Goal: Transaction & Acquisition: Purchase product/service

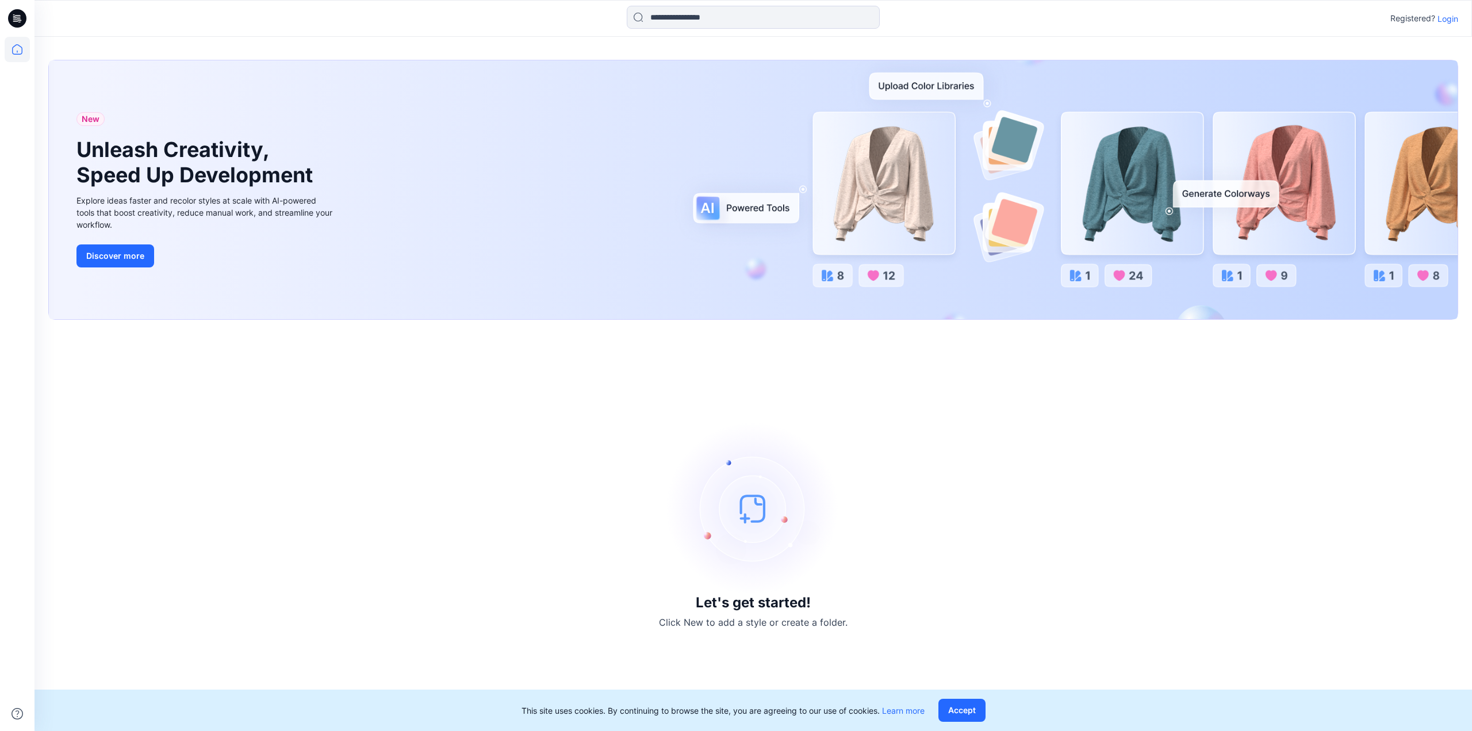
click at [1446, 18] on p "Login" at bounding box center [1447, 19] width 21 height 12
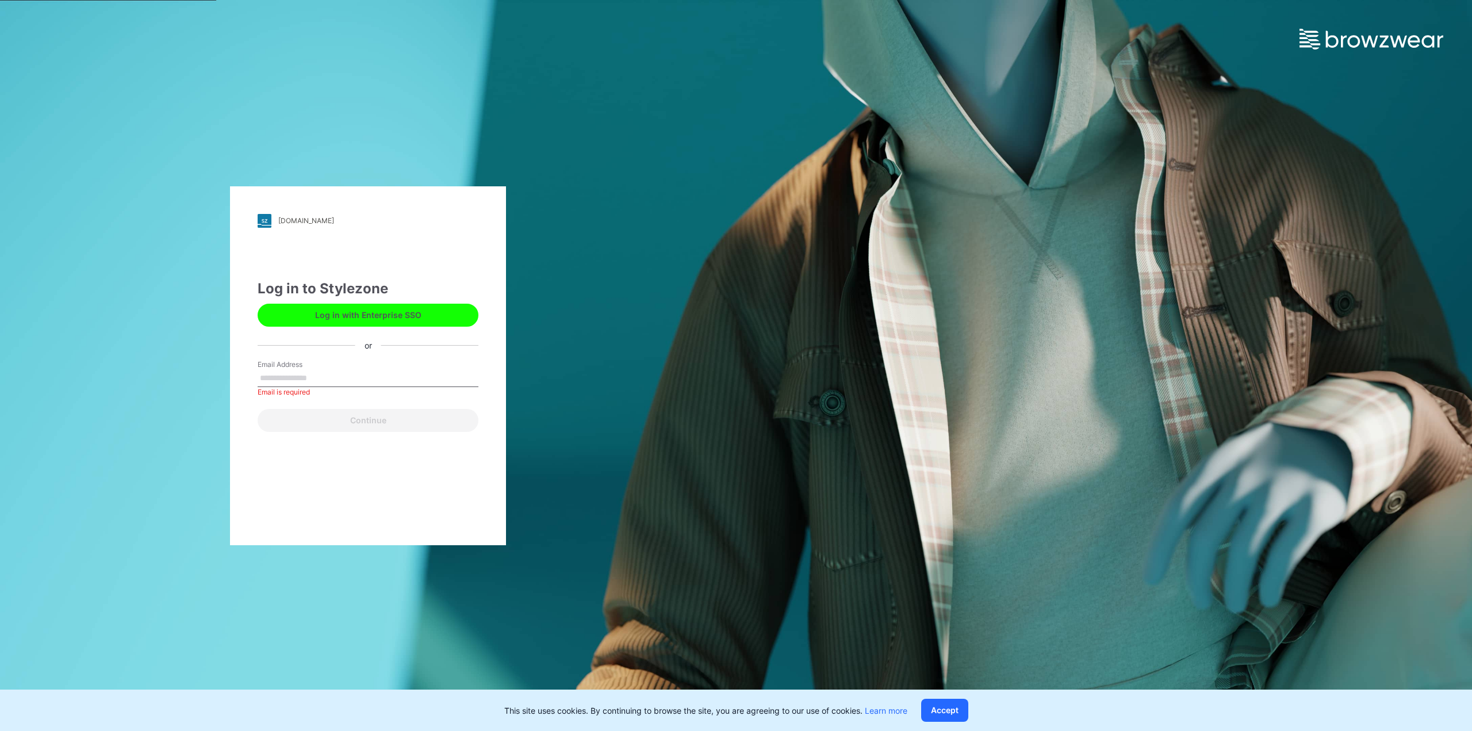
click at [340, 368] on div "Email Address Email is required" at bounding box center [368, 376] width 221 height 34
drag, startPoint x: 327, startPoint y: 387, endPoint x: 331, endPoint y: 371, distance: 16.5
click at [329, 383] on div "Email Address Email is required" at bounding box center [368, 376] width 221 height 34
click at [331, 371] on input "Email Address" at bounding box center [368, 378] width 221 height 17
click at [287, 376] on input "Email Address" at bounding box center [368, 378] width 221 height 17
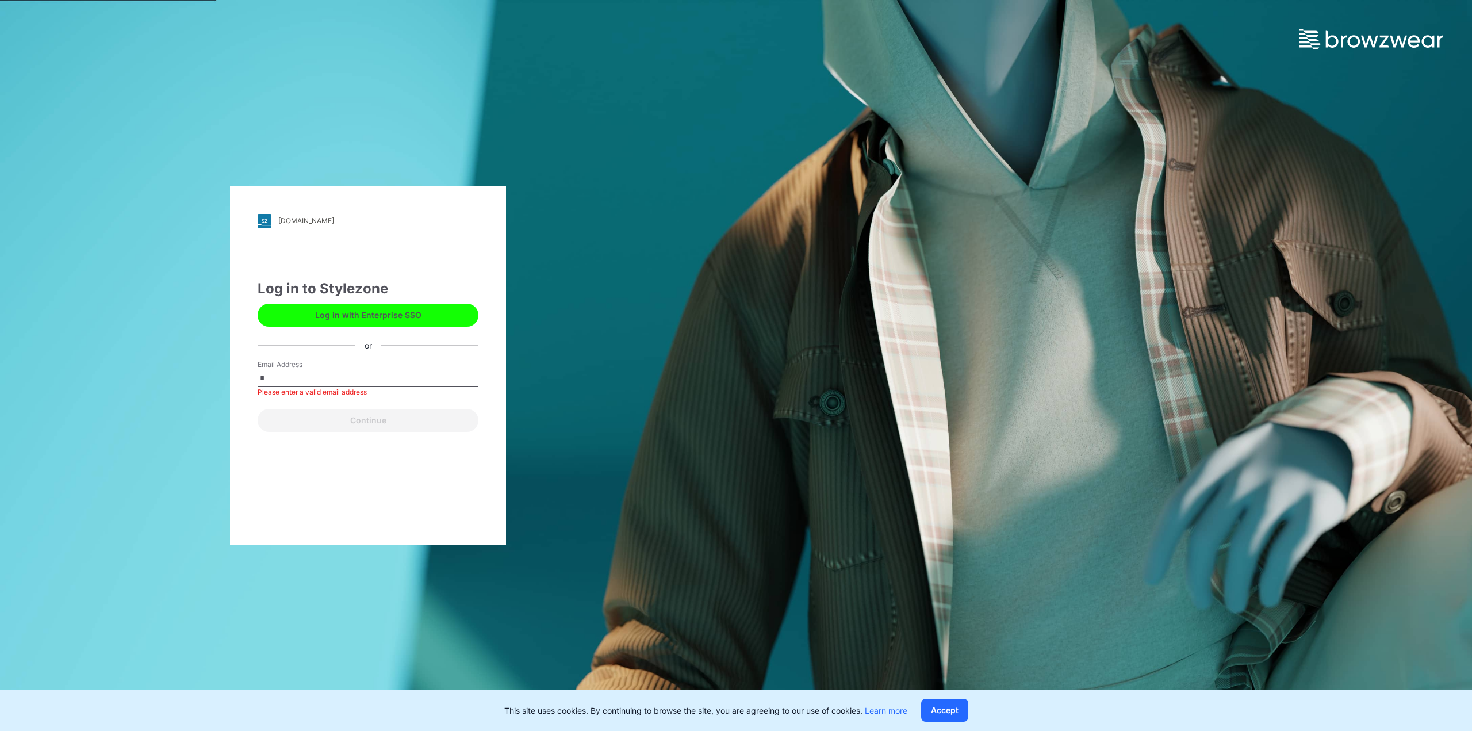
type input "**********"
drag, startPoint x: 326, startPoint y: 422, endPoint x: 339, endPoint y: 422, distance: 12.7
click at [329, 422] on button "Continue" at bounding box center [368, 420] width 221 height 23
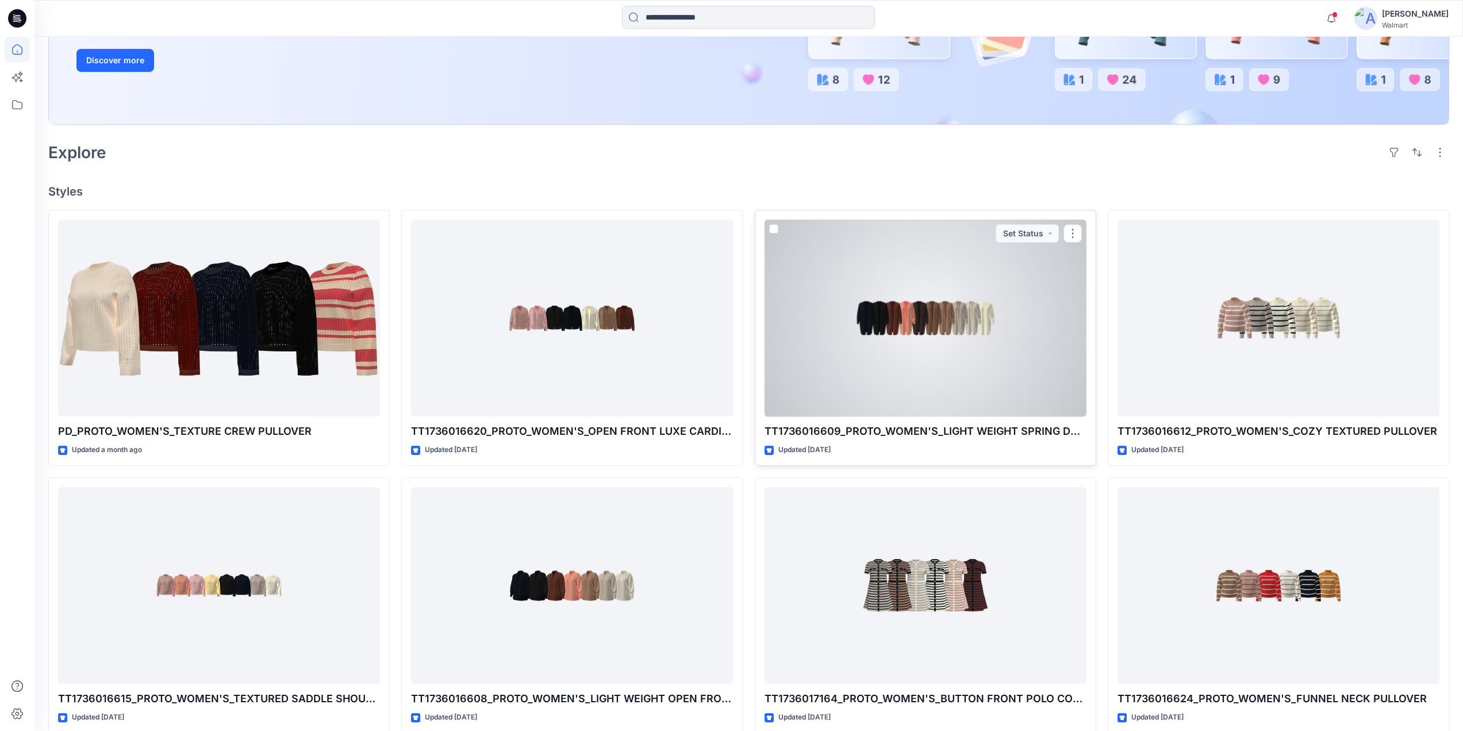
scroll to position [230, 0]
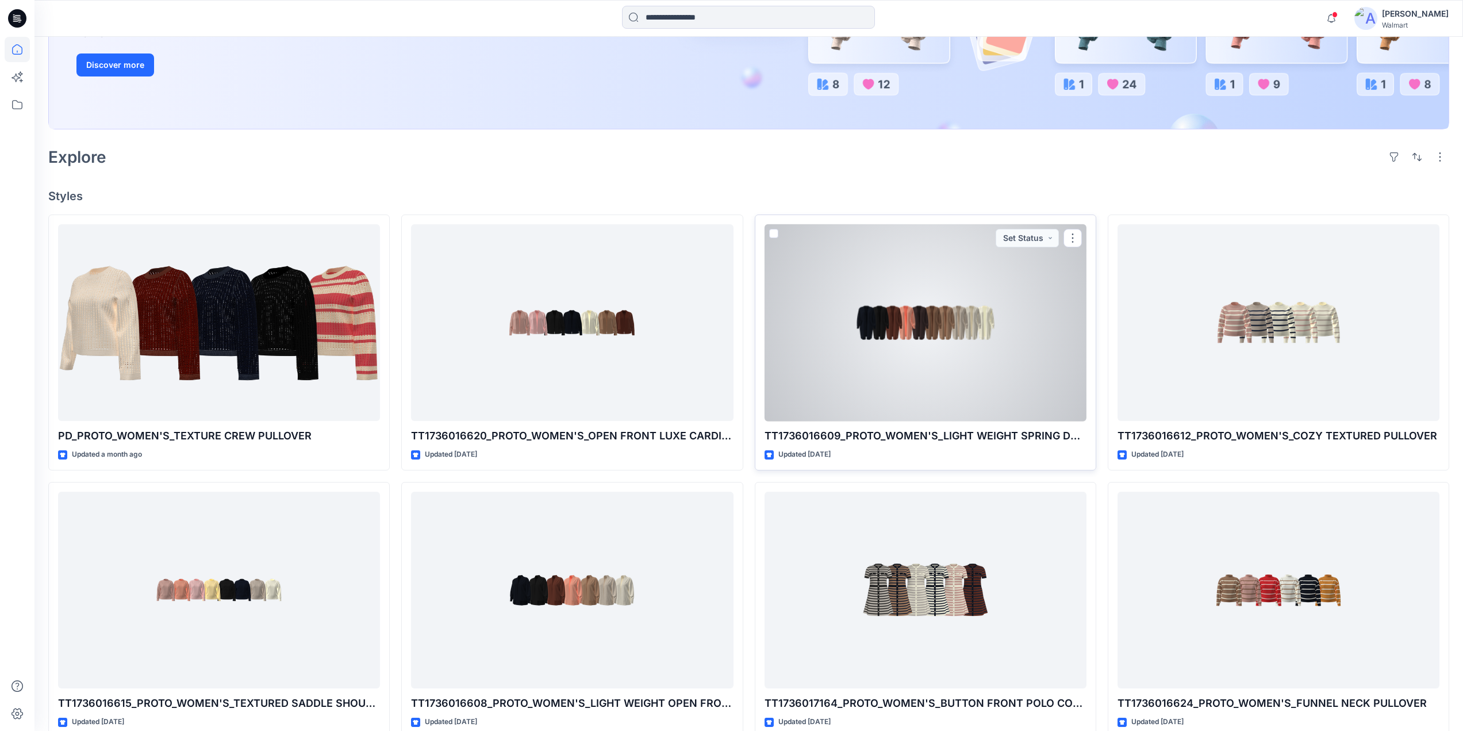
click at [946, 303] on div at bounding box center [926, 322] width 322 height 197
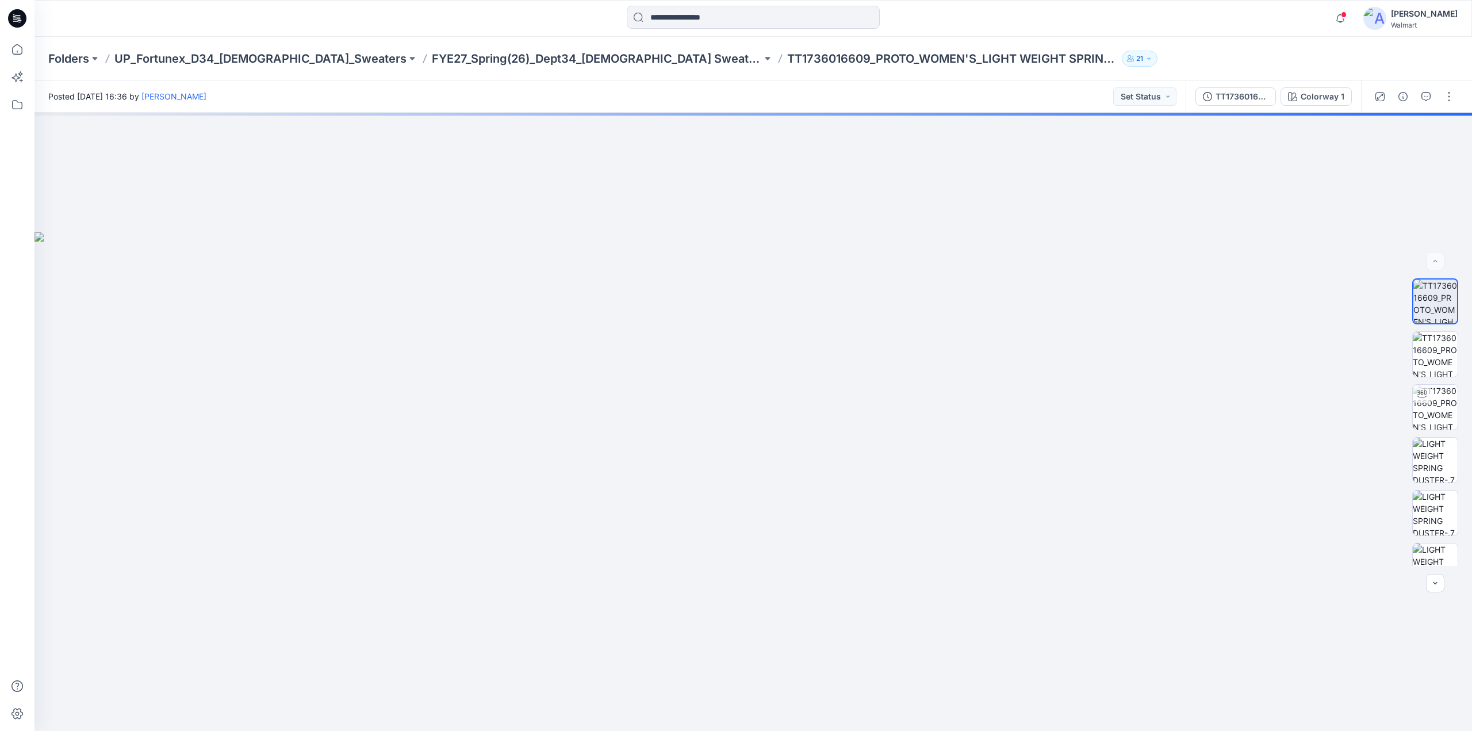
click at [1121, 56] on button "21" at bounding box center [1139, 59] width 36 height 16
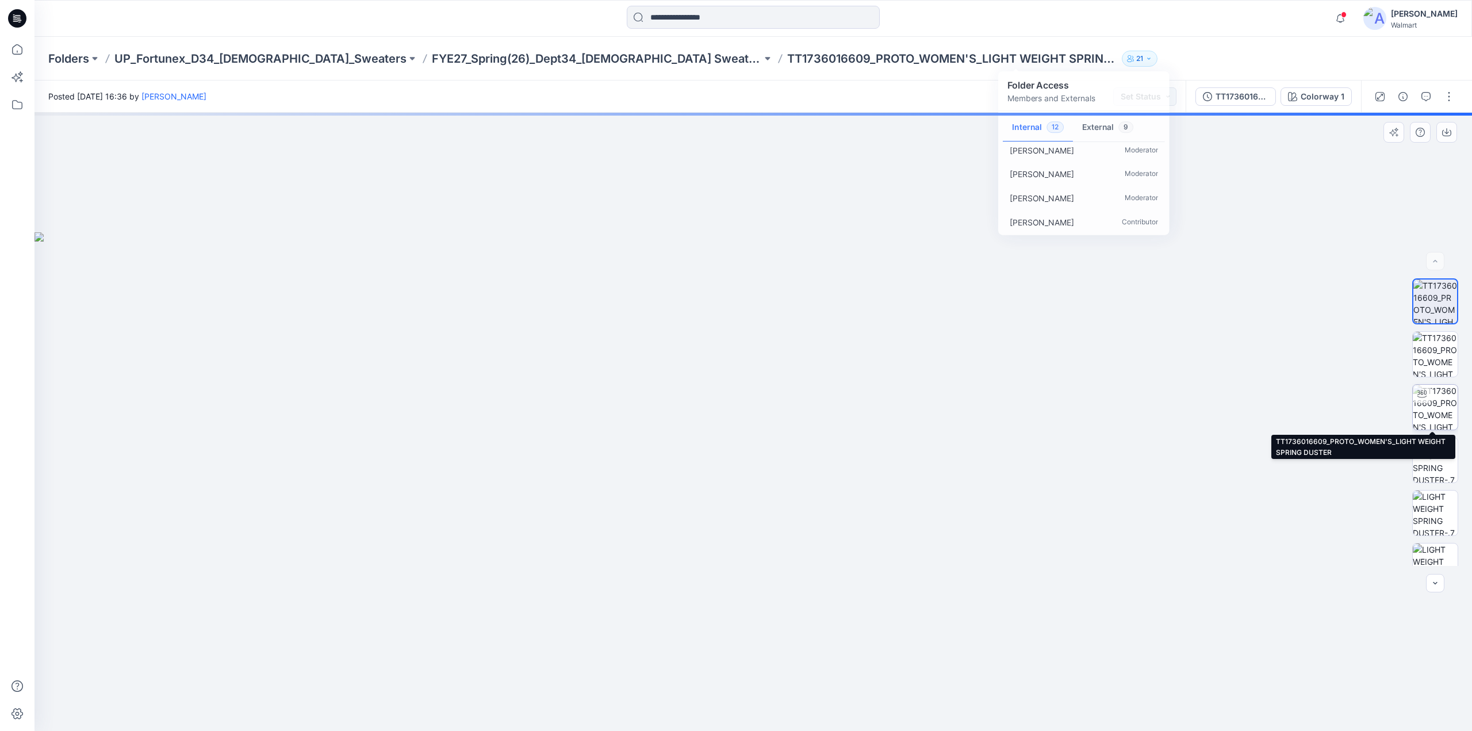
click at [1440, 393] on img at bounding box center [1434, 407] width 45 height 45
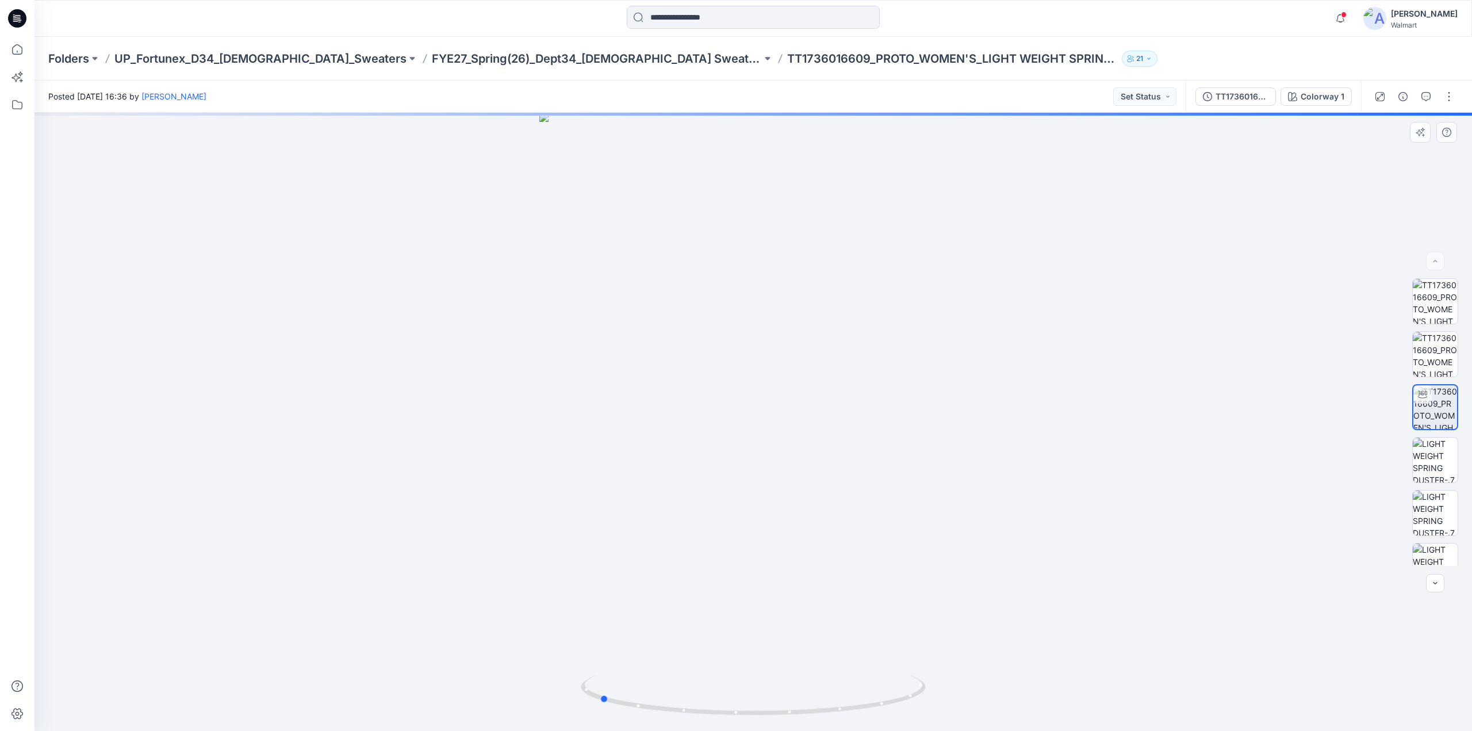
drag, startPoint x: 832, startPoint y: 417, endPoint x: 725, endPoint y: 417, distance: 106.9
click at [725, 417] on div at bounding box center [752, 422] width 1437 height 618
drag, startPoint x: 735, startPoint y: 375, endPoint x: 904, endPoint y: 366, distance: 168.7
click at [904, 366] on img at bounding box center [753, 366] width 570 height 730
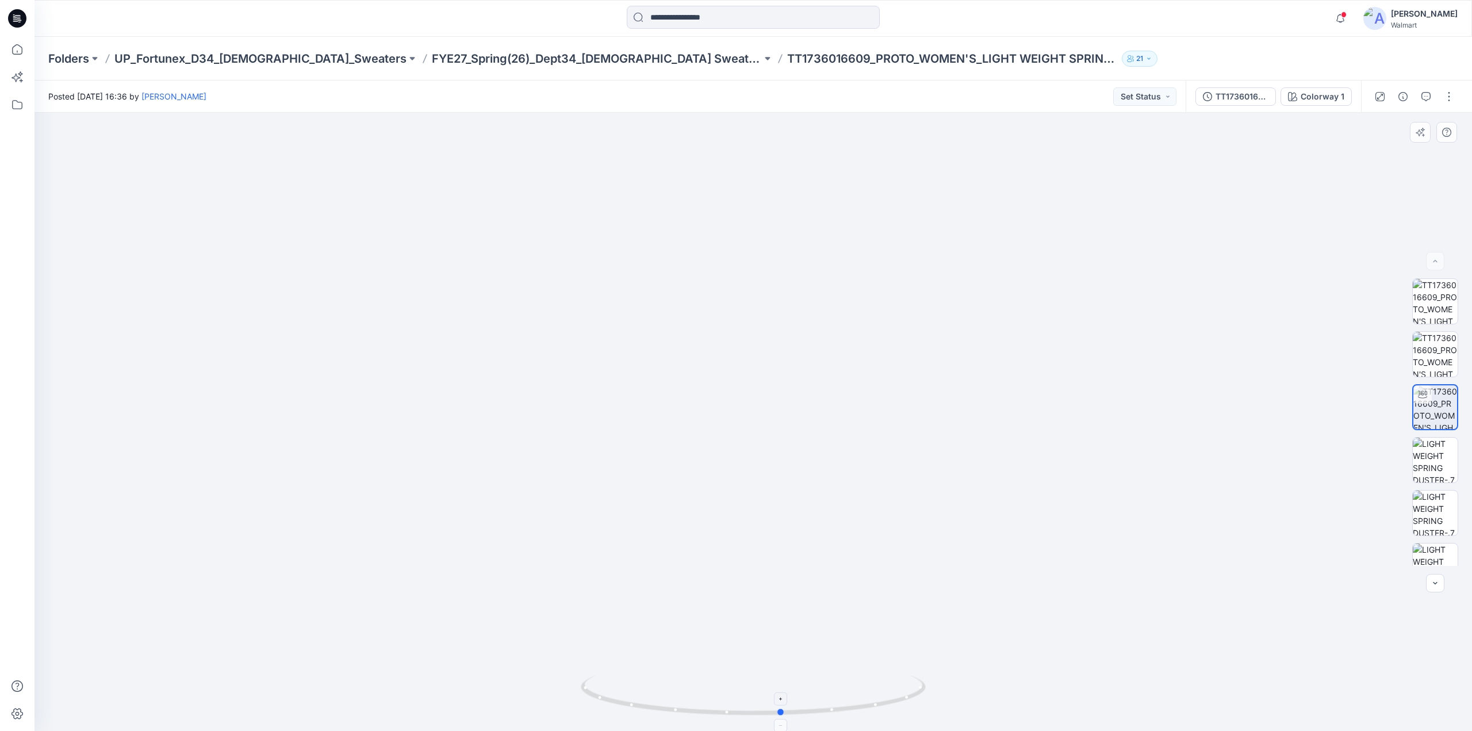
drag, startPoint x: 770, startPoint y: 706, endPoint x: 607, endPoint y: 679, distance: 165.5
click at [607, 679] on icon at bounding box center [755, 696] width 348 height 43
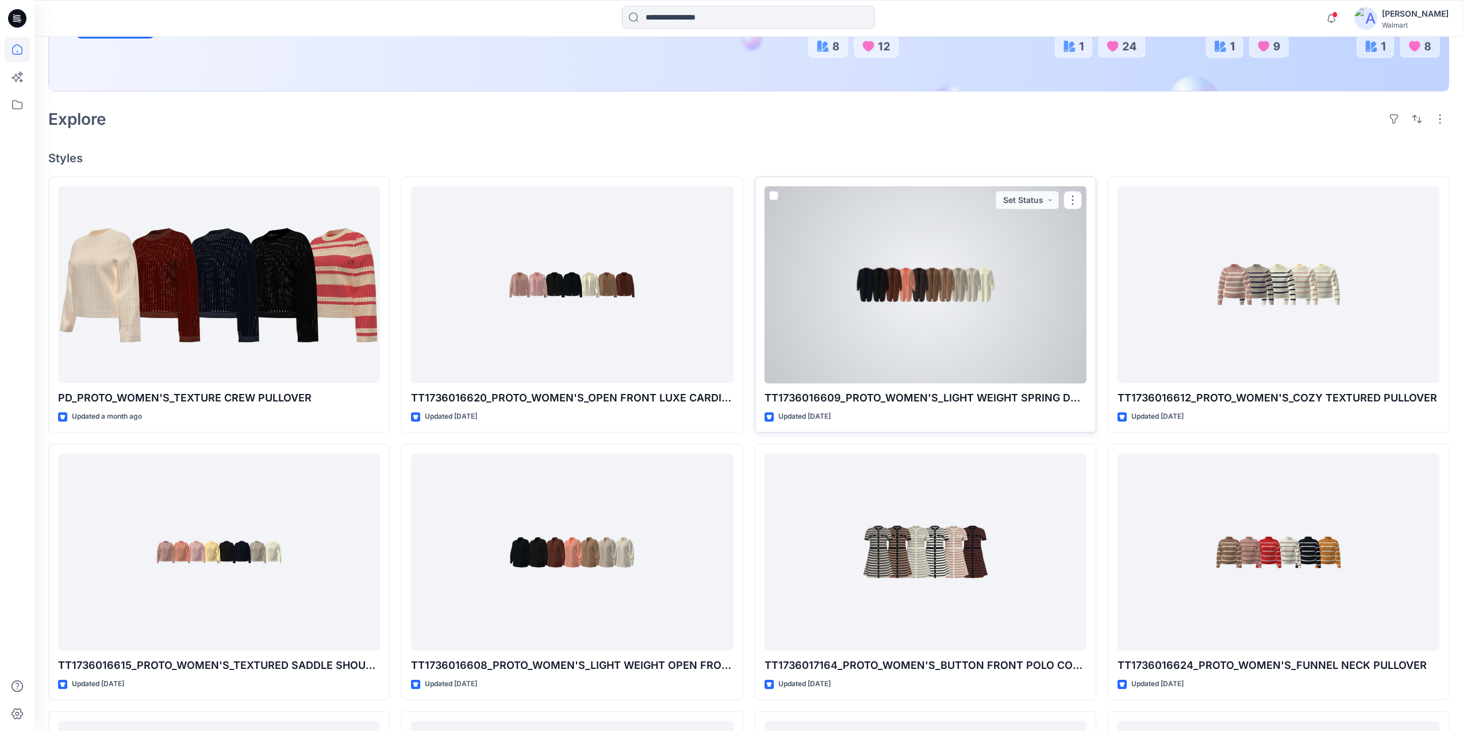
scroll to position [287, 0]
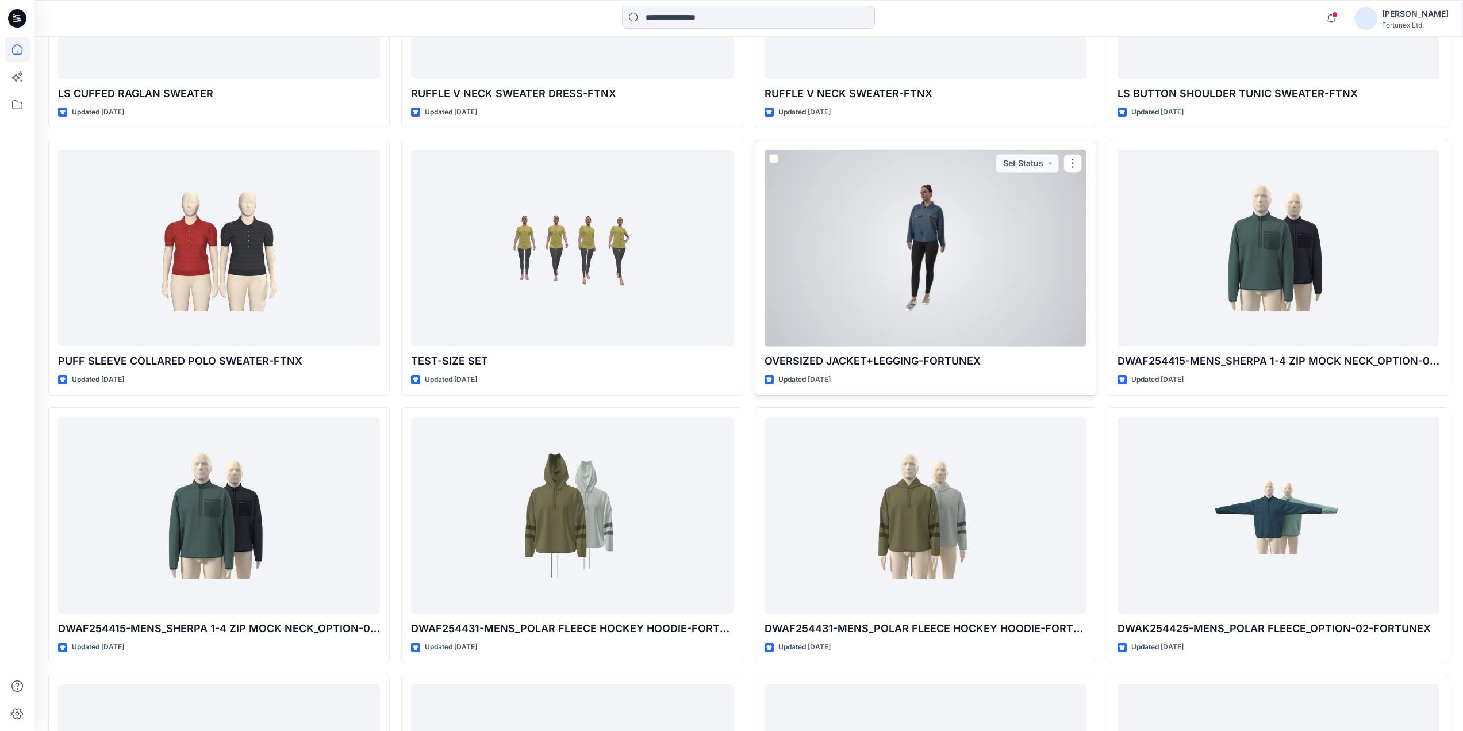
scroll to position [2797, 0]
